Goal: Transaction & Acquisition: Purchase product/service

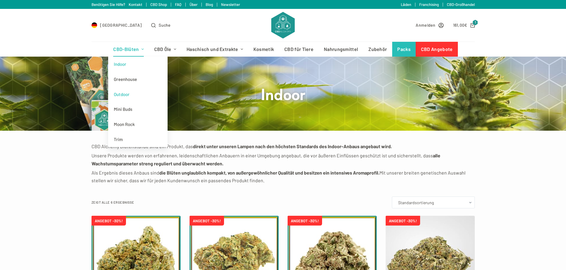
click at [126, 95] on link "Outdoor" at bounding box center [137, 94] width 59 height 15
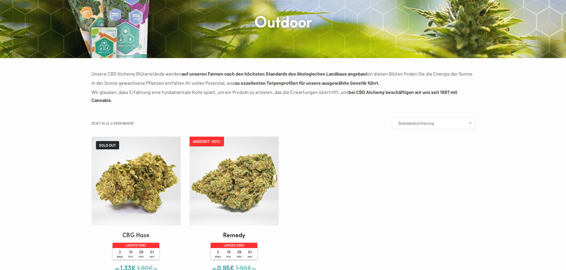
scroll to position [89, 0]
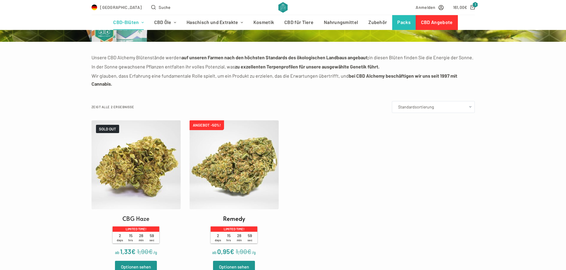
click at [254, 159] on img at bounding box center [233, 165] width 89 height 89
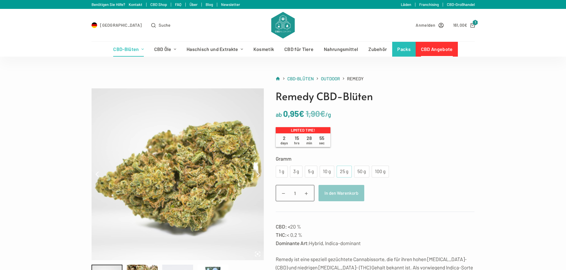
click at [341, 176] on div "25 g" at bounding box center [344, 172] width 8 height 8
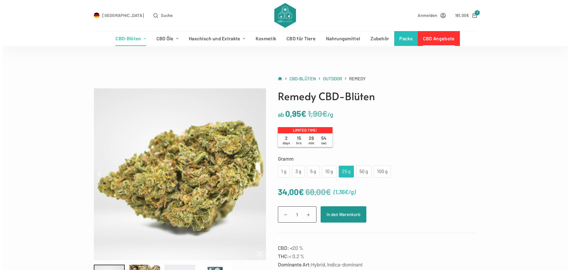
scroll to position [30, 0]
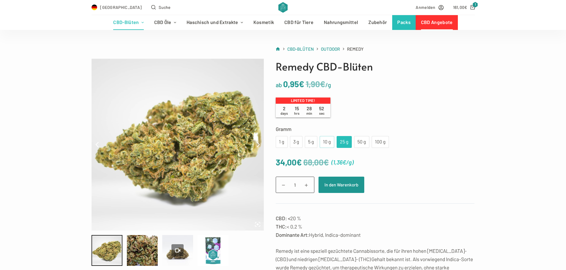
click at [328, 146] on div "10 g" at bounding box center [326, 142] width 7 height 8
click at [343, 145] on div "25 g" at bounding box center [344, 142] width 8 height 8
click at [345, 186] on button "In den Warenkorb" at bounding box center [341, 185] width 46 height 16
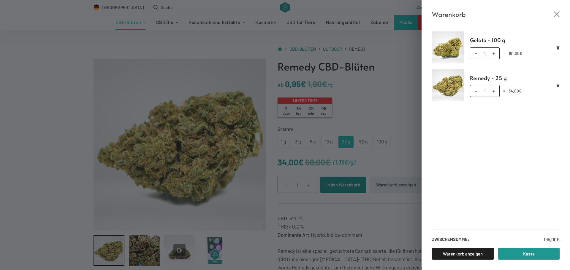
click at [472, 7] on div "Warenkorb" at bounding box center [496, 10] width 148 height 20
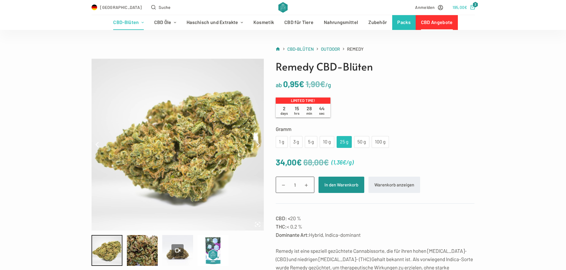
click at [472, 7] on icon "Shopping cart" at bounding box center [472, 7] width 4 height 4
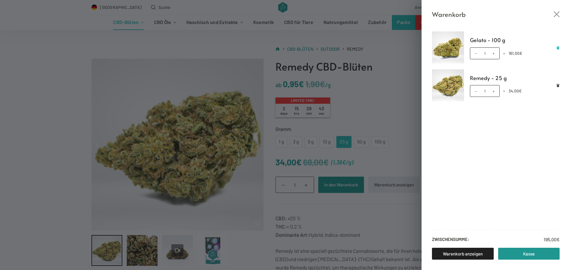
click at [558, 48] on icon "Remove Gelato - 100 g from cart" at bounding box center [558, 47] width 3 height 3
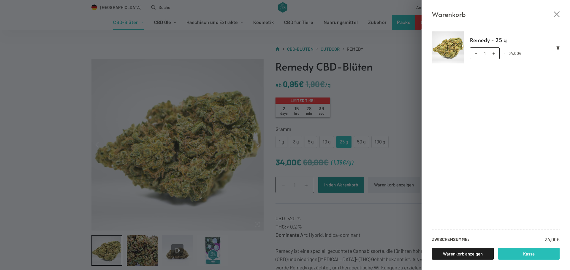
click at [520, 256] on link "Kasse" at bounding box center [529, 254] width 62 height 12
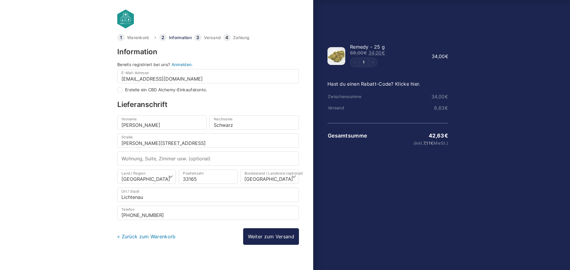
select select "DE-BE"
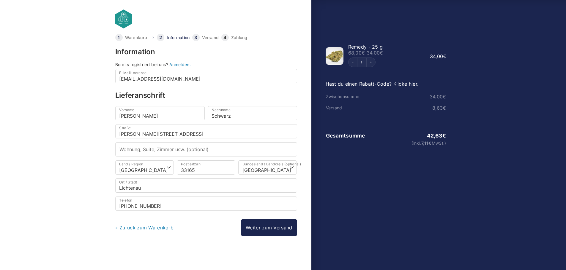
click at [510, 251] on div at bounding box center [283, 251] width 566 height 0
click at [354, 251] on div at bounding box center [283, 251] width 566 height 0
drag, startPoint x: 373, startPoint y: 84, endPoint x: 374, endPoint y: 88, distance: 4.3
click at [373, 84] on link "Hast du einen Rabatt-Code? Klicke hier." at bounding box center [371, 84] width 93 height 6
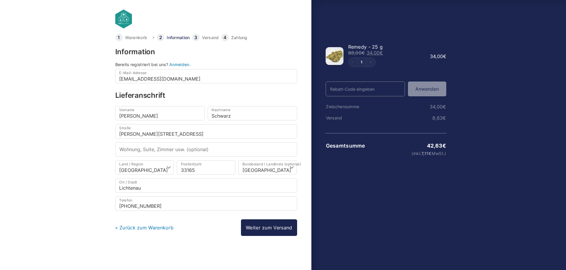
click at [376, 87] on input "Rabatt-Code" at bounding box center [365, 89] width 80 height 15
type input "welcome2025"
click at [412, 87] on button "Anwenden" at bounding box center [427, 89] width 38 height 15
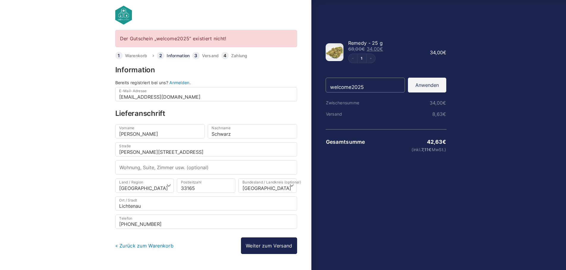
scroll to position [4, 0]
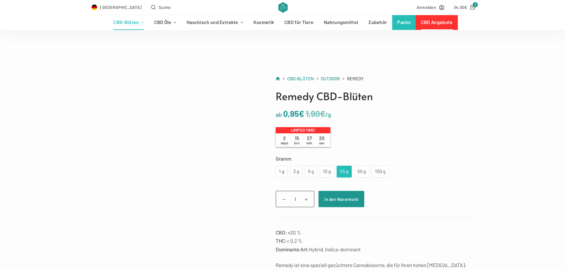
scroll to position [30, 0]
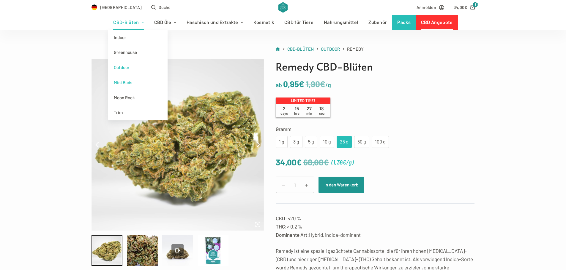
click at [123, 82] on link "Mini Buds" at bounding box center [137, 82] width 59 height 15
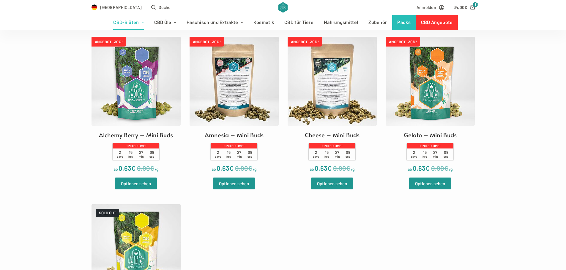
scroll to position [119, 0]
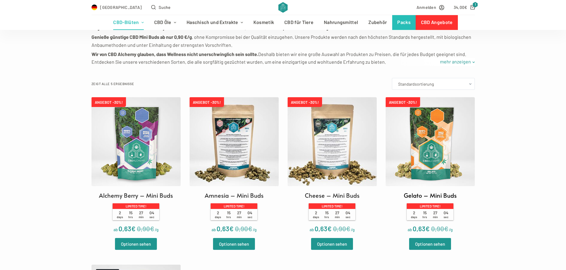
click at [433, 151] on img at bounding box center [429, 141] width 89 height 89
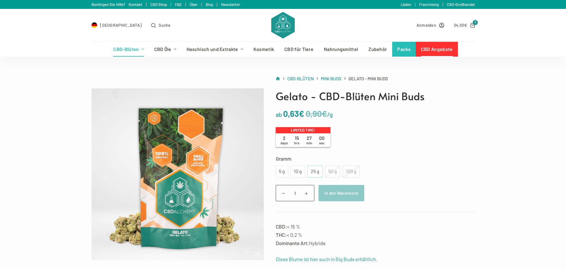
click at [315, 176] on div "25 g" at bounding box center [315, 172] width 8 height 8
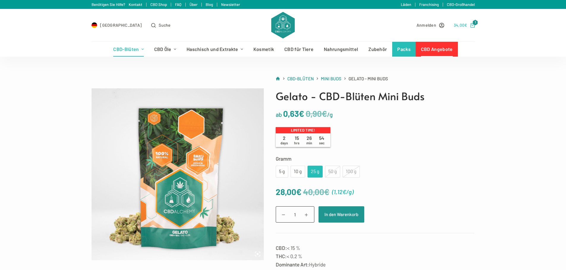
click at [465, 25] on span "€" at bounding box center [465, 25] width 3 height 5
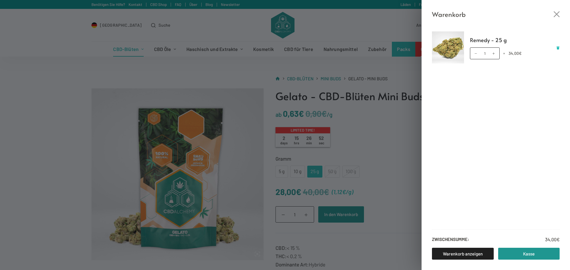
click at [559, 48] on icon "Remove Remedy - 25 g from cart" at bounding box center [558, 47] width 3 height 3
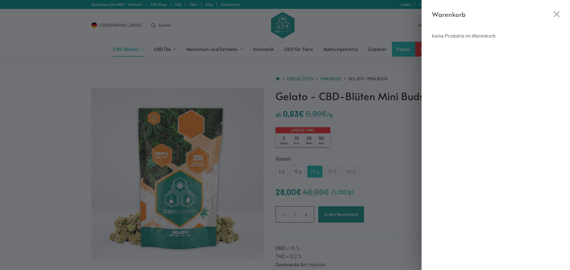
click at [398, 143] on div "Warenkorb keine Produkte im Warenkorb" at bounding box center [285, 135] width 570 height 270
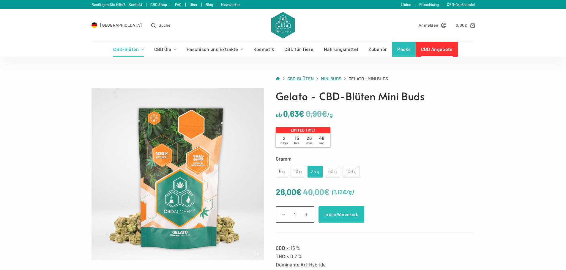
click at [339, 216] on button "In den Warenkorb" at bounding box center [341, 215] width 46 height 16
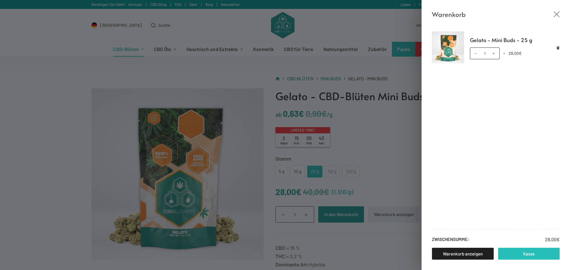
click at [526, 253] on link "Kasse" at bounding box center [529, 254] width 62 height 12
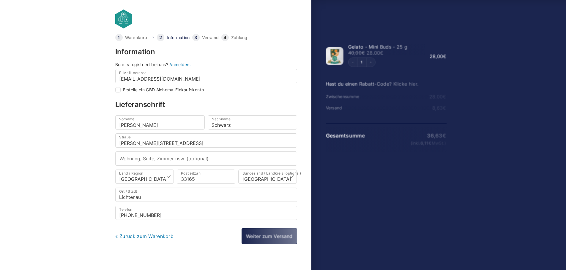
select select "DE-BE"
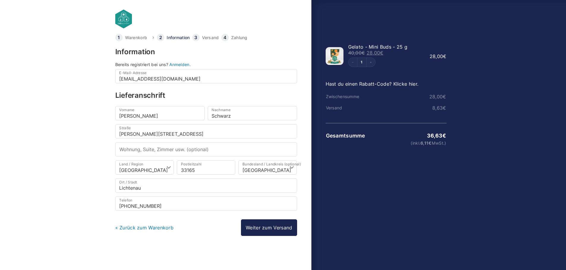
drag, startPoint x: 553, startPoint y: 14, endPoint x: 385, endPoint y: 65, distance: 175.8
click at [553, 251] on div at bounding box center [283, 251] width 566 height 0
click at [368, 85] on link "Hast du einen Rabatt-Code? Klicke hier." at bounding box center [371, 84] width 93 height 6
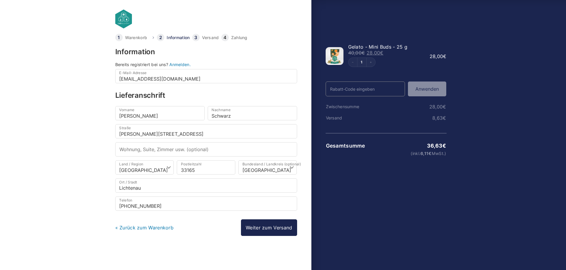
click at [370, 90] on input "Rabatt-Code" at bounding box center [365, 89] width 80 height 15
type input "welcome25"
click at [436, 84] on button "Anwenden" at bounding box center [427, 89] width 38 height 15
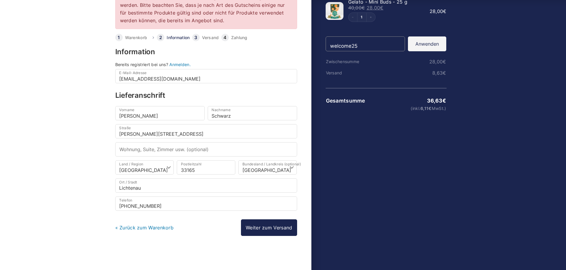
scroll to position [45, 0]
click at [261, 170] on select "Wähle eine Option… Baden-Württemberg Bayern Berlin Brandenburg Bremen Hamburg H…" at bounding box center [267, 167] width 58 height 14
select select "DE-NW"
click at [238, 160] on select "Wähle eine Option… Baden-Württemberg Bayern Berlin Brandenburg Bremen Hamburg H…" at bounding box center [267, 167] width 58 height 14
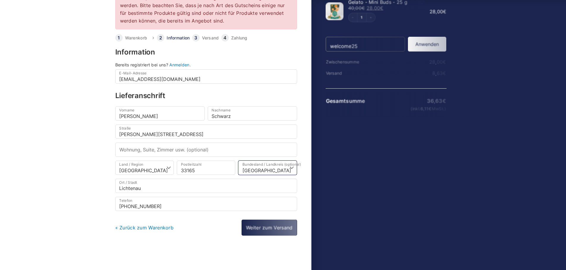
scroll to position [0, 0]
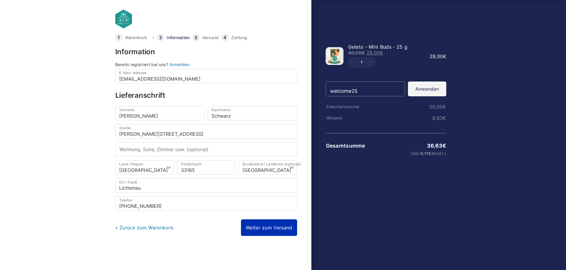
click at [265, 225] on link "Weiter zum Versand" at bounding box center [269, 228] width 56 height 17
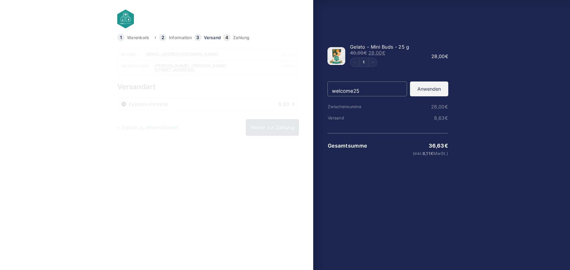
click at [556, 251] on div at bounding box center [285, 251] width 570 height 0
click at [268, 130] on link "Weiter zur Zahlung" at bounding box center [272, 127] width 53 height 17
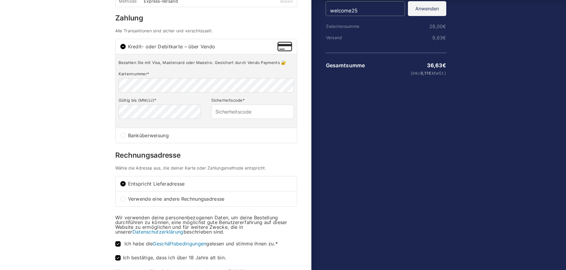
scroll to position [89, 0]
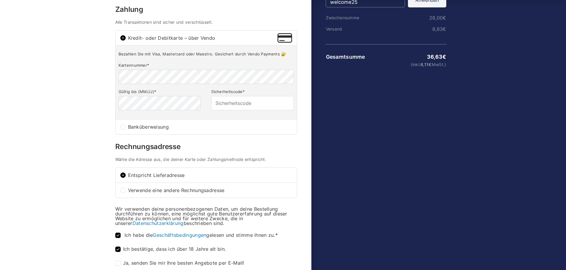
click at [125, 127] on input "Banküberweisung" at bounding box center [122, 126] width 5 height 5
radio input "true"
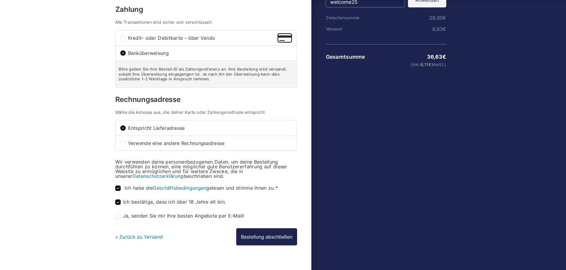
click at [120, 216] on input "Ja, senden Sie mir Ihre besten Angebote per E-Mail! (optional)" at bounding box center [117, 216] width 5 height 5
click at [119, 217] on input "Ja, senden Sie mir Ihre besten Angebote per E-Mail! (optional)" at bounding box center [117, 216] width 5 height 5
checkbox input "false"
click at [265, 235] on button "Bestellung abschließen" at bounding box center [266, 237] width 61 height 17
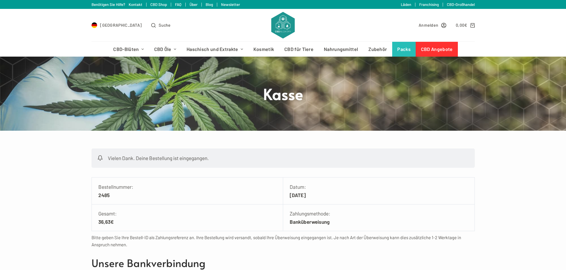
scroll to position [89, 0]
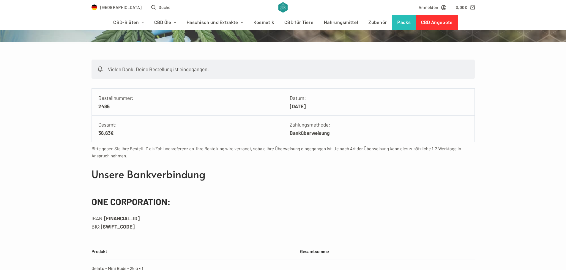
click at [131, 206] on h3 "ONE CORPORATION:" at bounding box center [282, 201] width 383 height 13
click at [163, 206] on h3 "ONE CORPORATION:" at bounding box center [282, 201] width 383 height 13
drag, startPoint x: 167, startPoint y: 202, endPoint x: 58, endPoint y: 203, distance: 109.0
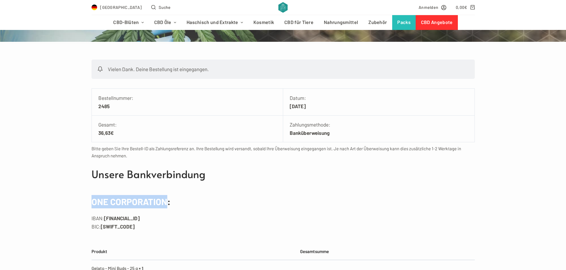
click at [58, 203] on div "Vielen Dank. Deine Bestellung ist eingegangen. Bestellnummer: 2485 Datum: [DATE…" at bounding box center [283, 209] width 566 height 298
copy h3 "ONE CORPORATION"
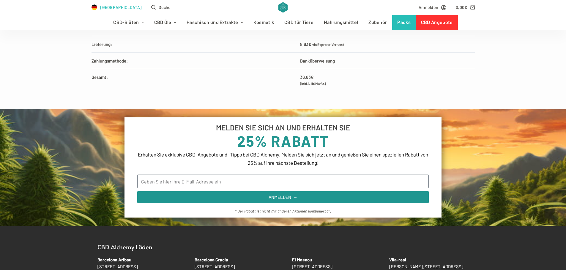
scroll to position [356, 0]
